Goal: Task Accomplishment & Management: Manage account settings

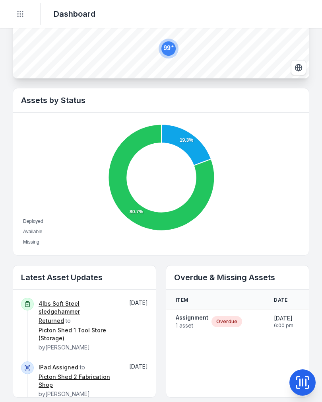
scroll to position [221, 0]
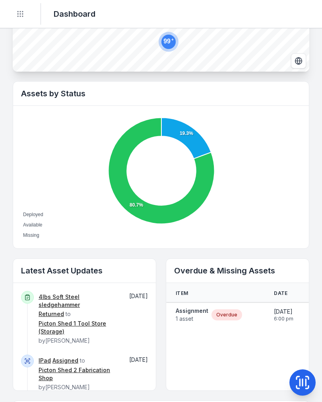
click at [189, 313] on strong "Assignment" at bounding box center [192, 311] width 33 height 8
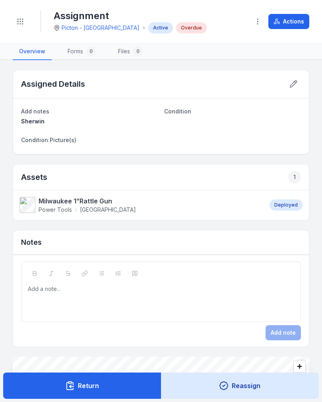
click at [87, 202] on strong "Milwaukee 1”Rattle Gun" at bounding box center [87, 201] width 97 height 10
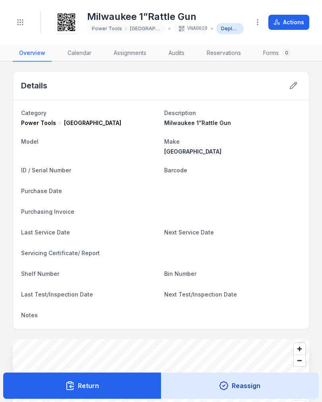
click at [301, 24] on button "Actions" at bounding box center [288, 22] width 41 height 15
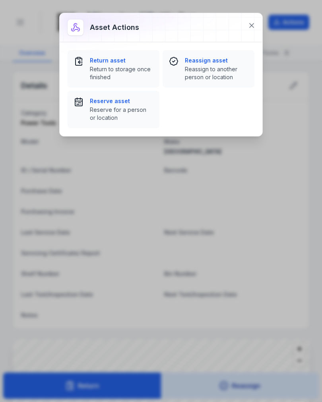
click at [110, 63] on strong "Return asset" at bounding box center [121, 60] width 63 height 8
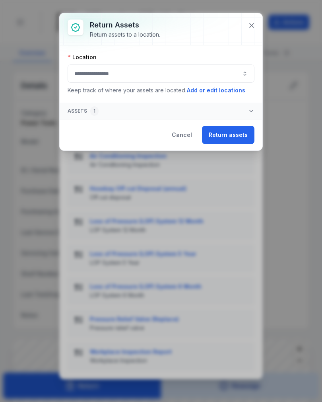
click at [219, 74] on button "button" at bounding box center [161, 73] width 187 height 18
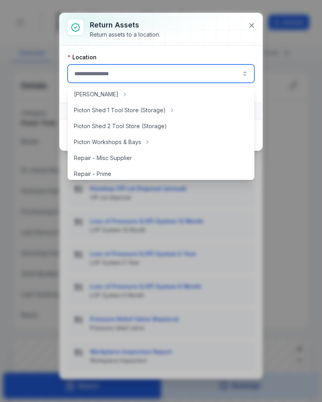
scroll to position [142, 0]
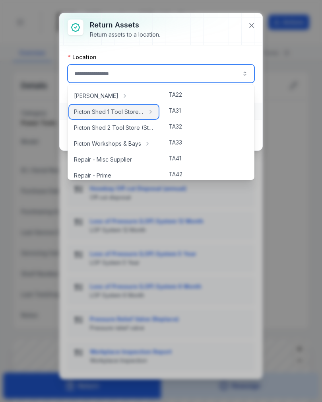
click at [139, 112] on span "Picton Shed 1 Tool Store (Storage)" at bounding box center [109, 112] width 70 height 8
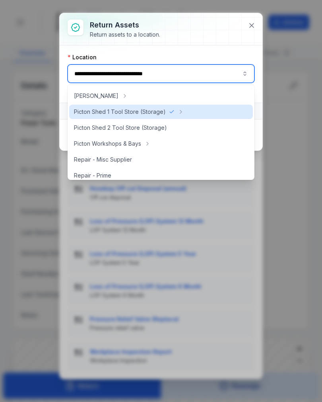
type input "**********"
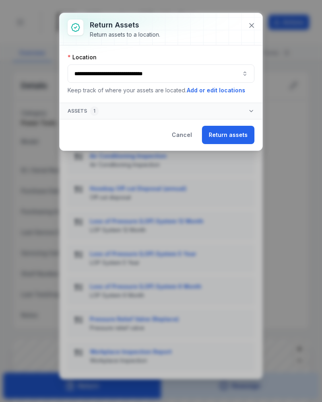
click at [227, 141] on button "Return assets" at bounding box center [228, 135] width 52 height 18
